Goal: Information Seeking & Learning: Find specific fact

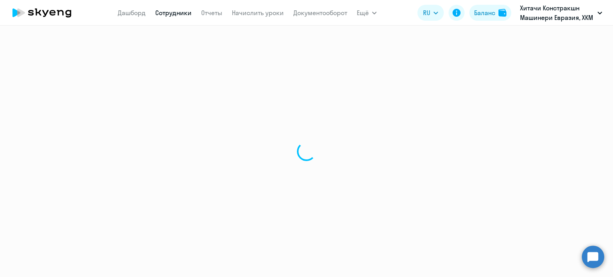
select select "30"
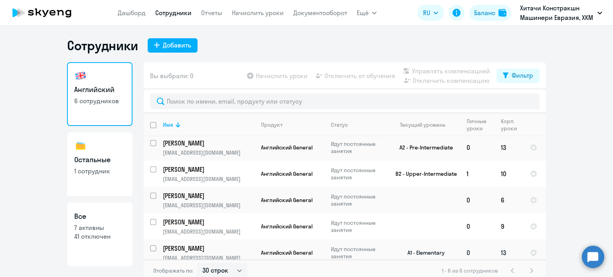
scroll to position [5, 0]
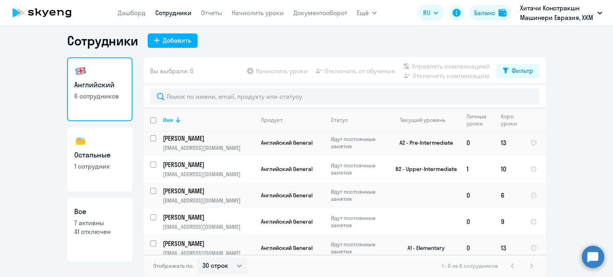
click at [201, 239] on p "[PERSON_NAME]" at bounding box center [208, 243] width 90 height 9
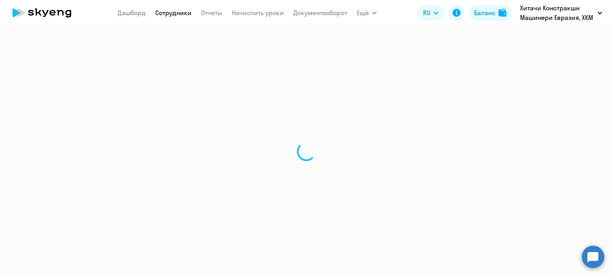
select select "english"
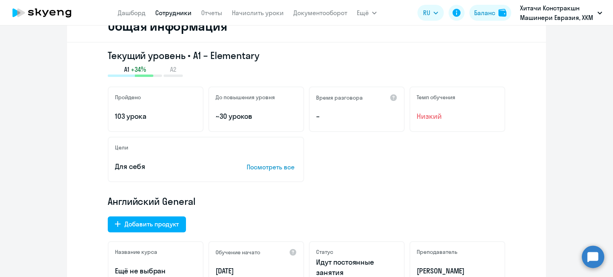
scroll to position [160, 0]
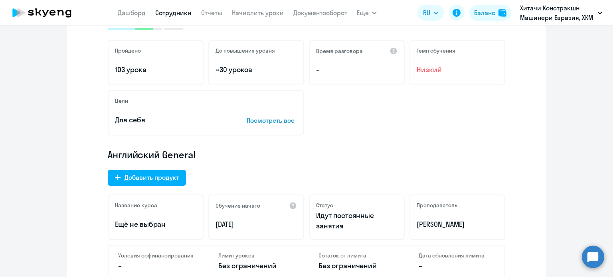
drag, startPoint x: 242, startPoint y: 221, endPoint x: 209, endPoint y: 229, distance: 33.9
click at [209, 229] on div "Обучение начато [DATE]" at bounding box center [256, 217] width 96 height 45
copy p "[DATE]"
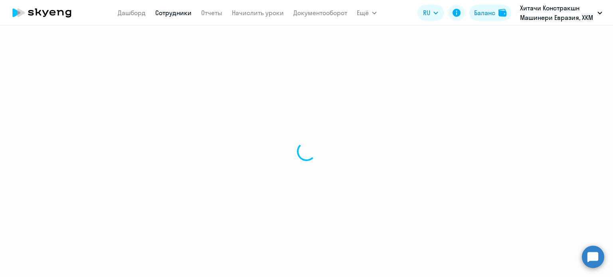
select select "30"
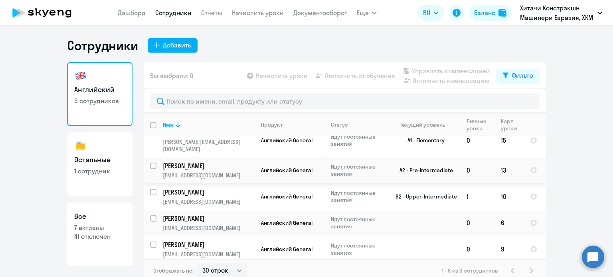
scroll to position [36, 0]
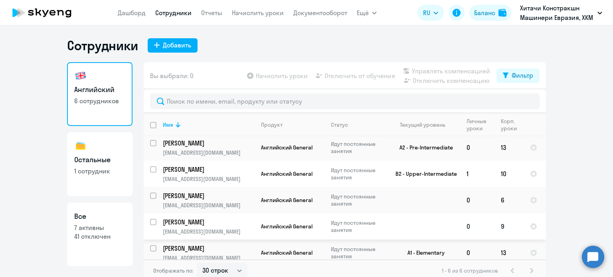
click at [191, 218] on p "[PERSON_NAME]" at bounding box center [208, 222] width 90 height 9
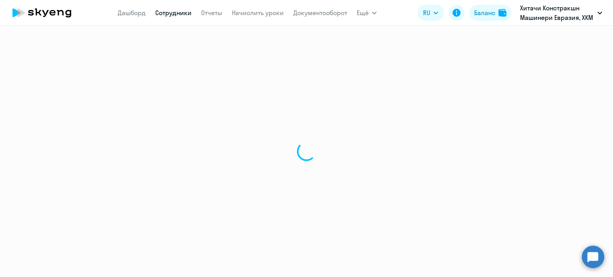
select select "english"
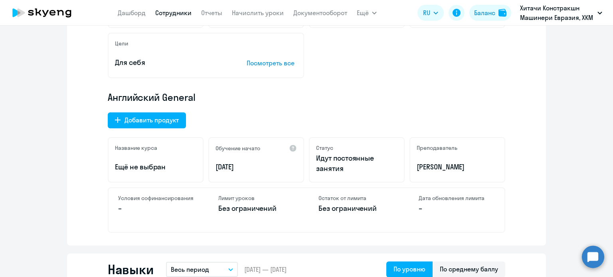
scroll to position [200, 0]
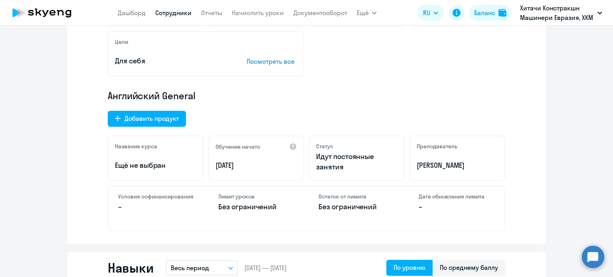
drag, startPoint x: 241, startPoint y: 167, endPoint x: 211, endPoint y: 166, distance: 29.9
click at [211, 166] on div "Обучение начато [DATE]" at bounding box center [256, 158] width 96 height 45
copy p "[DATE]"
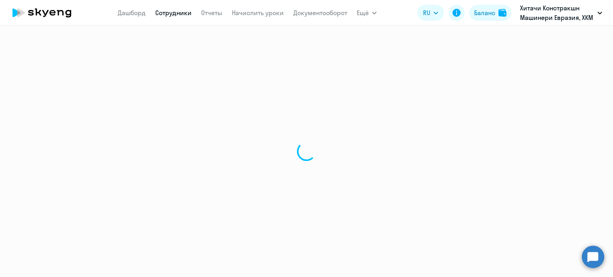
select select "30"
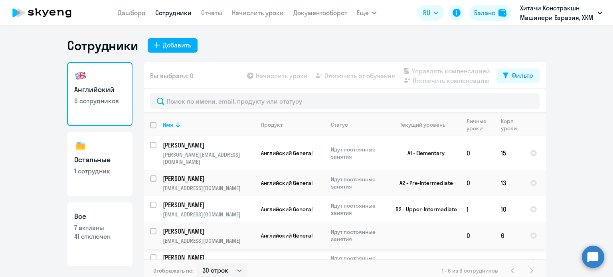
click at [190, 227] on p "[PERSON_NAME]" at bounding box center [208, 231] width 90 height 9
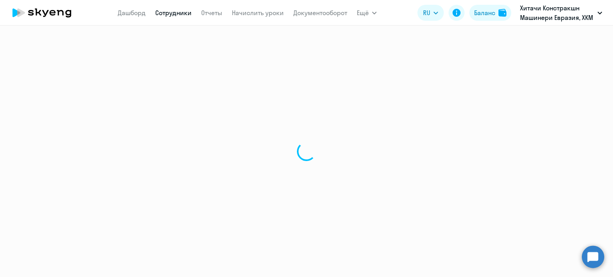
select select "english"
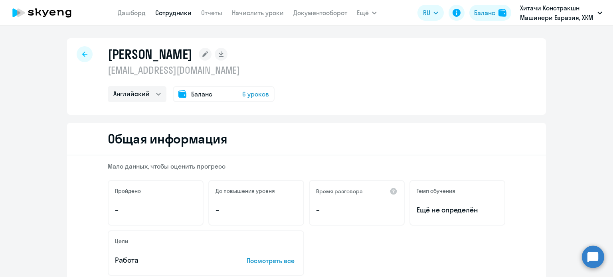
scroll to position [160, 0]
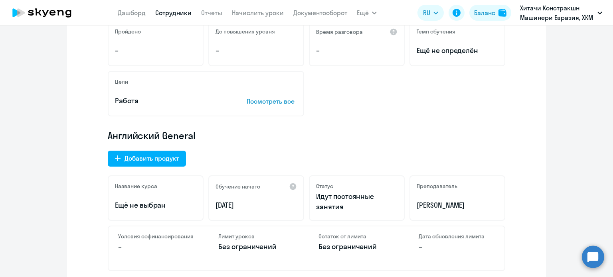
drag, startPoint x: 250, startPoint y: 205, endPoint x: 207, endPoint y: 208, distance: 43.2
click at [208, 208] on div "Обучение начато [DATE]" at bounding box center [256, 198] width 96 height 45
copy p "[DATE]"
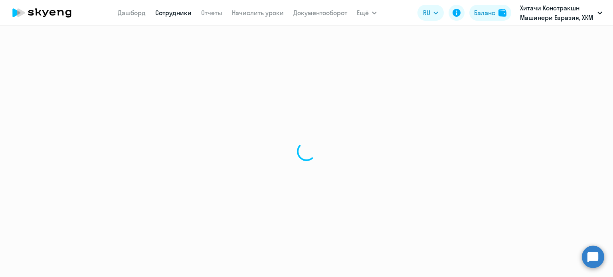
select select "30"
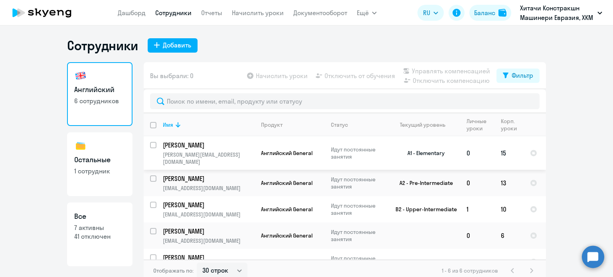
click at [212, 146] on p "[PERSON_NAME]" at bounding box center [208, 145] width 90 height 9
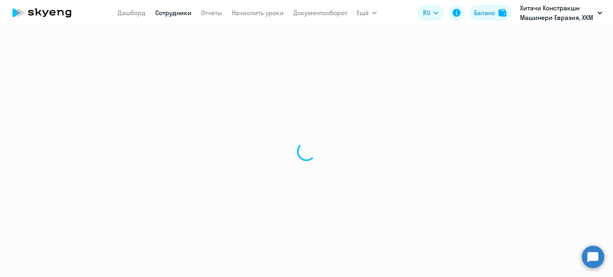
select select "english"
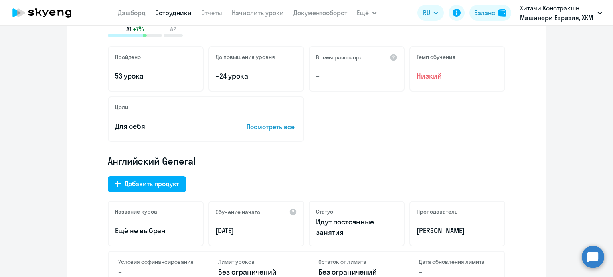
scroll to position [160, 0]
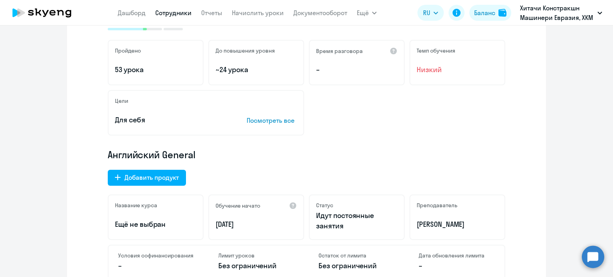
drag, startPoint x: 240, startPoint y: 224, endPoint x: 209, endPoint y: 227, distance: 30.8
click at [209, 227] on div "Обучение начато [DATE]" at bounding box center [256, 217] width 96 height 45
copy p "[DATE]"
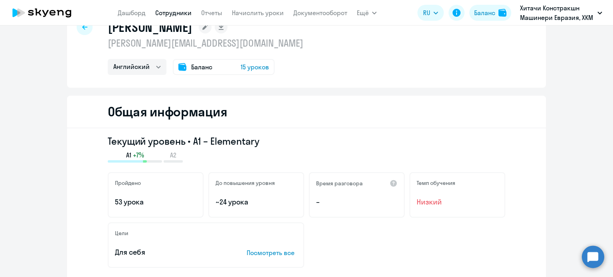
scroll to position [0, 0]
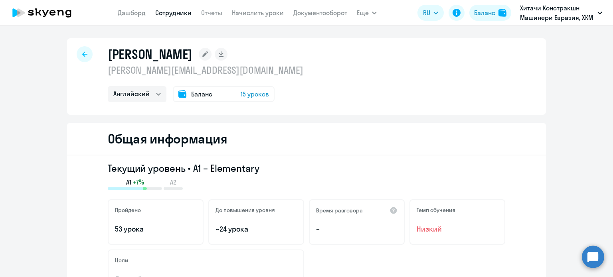
click at [249, 8] on app-menu-item-link "Начислить уроки" at bounding box center [258, 13] width 52 height 10
click at [246, 13] on link "Начислить уроки" at bounding box center [258, 13] width 52 height 8
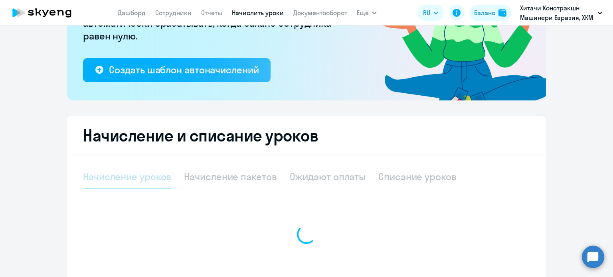
scroll to position [194, 0]
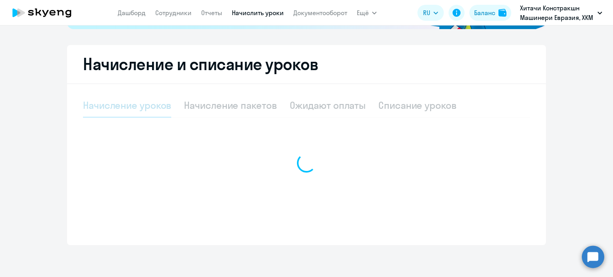
select select "10"
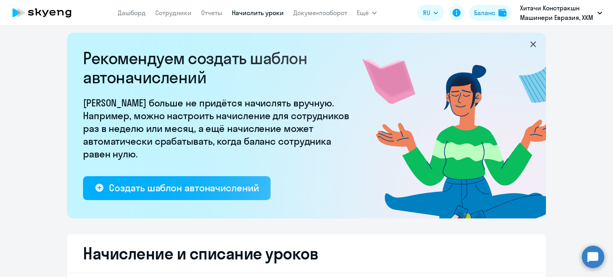
scroll to position [0, 0]
